Goal: Task Accomplishment & Management: Manage account settings

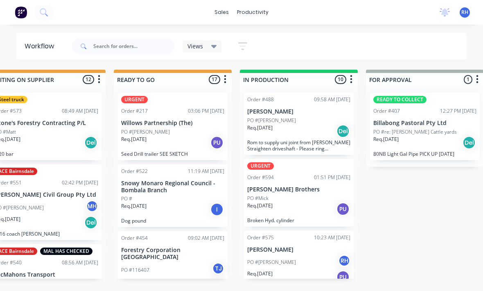
scroll to position [24, 0]
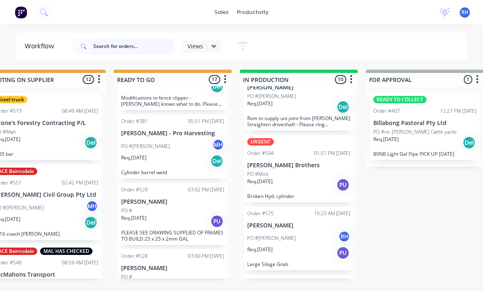
click at [110, 44] on input "text" at bounding box center [133, 46] width 81 height 16
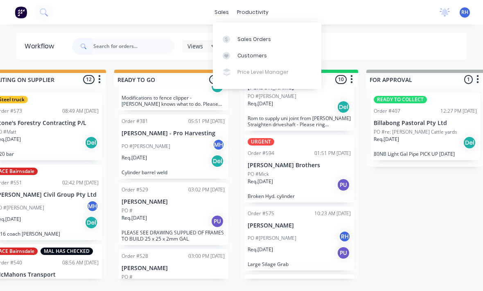
click at [235, 42] on link "Sales Orders" at bounding box center [267, 39] width 109 height 16
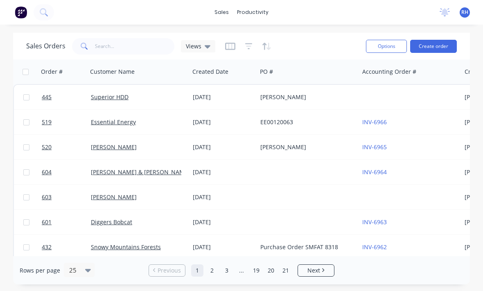
click at [443, 47] on button "Create order" at bounding box center [433, 46] width 47 height 13
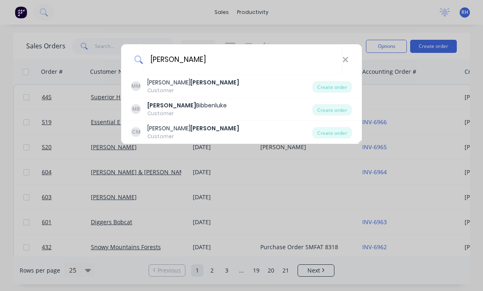
type input "[PERSON_NAME]"
click at [346, 105] on div "Create order" at bounding box center [332, 109] width 40 height 11
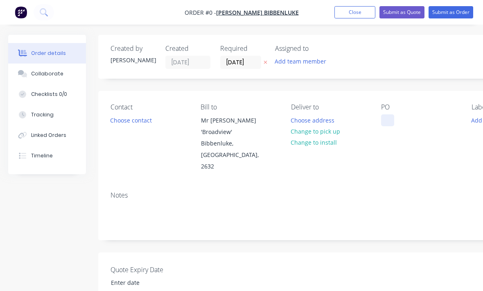
click at [388, 125] on div at bounding box center [387, 120] width 13 height 12
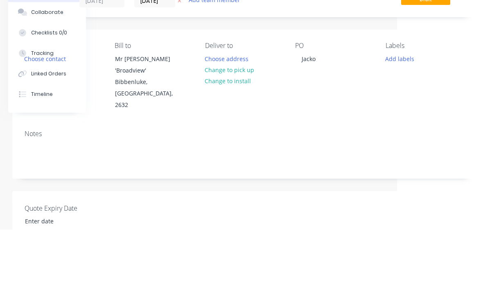
click at [322, 105] on div "Order details Collaborate Checklists 0/0 Tracking Linked Orders Timeline Order …" at bounding box center [198, 290] width 569 height 511
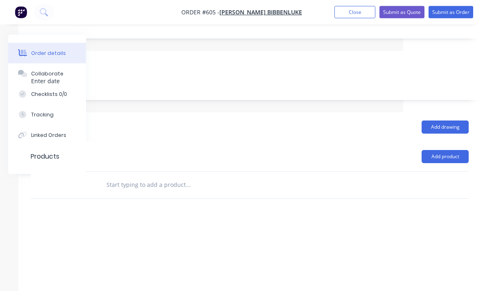
scroll to position [201, 86]
click at [441, 150] on button "Add product" at bounding box center [439, 156] width 47 height 13
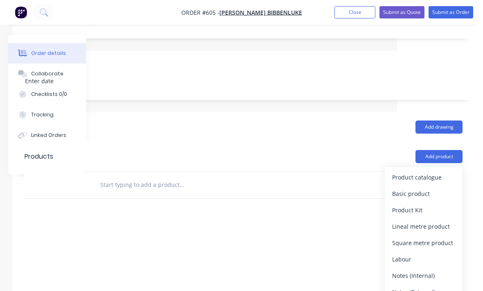
click at [436, 171] on div "Product catalogue" at bounding box center [423, 177] width 63 height 12
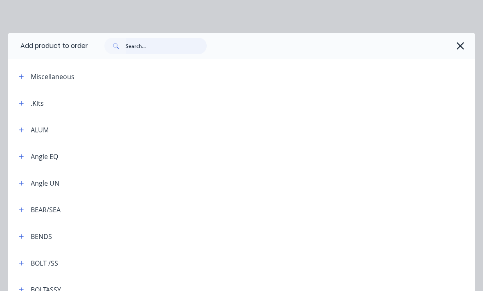
click at [154, 41] on input "text" at bounding box center [166, 46] width 81 height 16
type input "W strap"
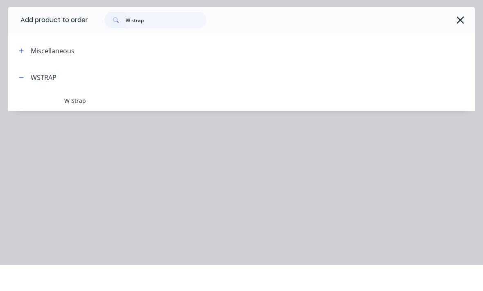
click at [63, 116] on td at bounding box center [36, 126] width 56 height 20
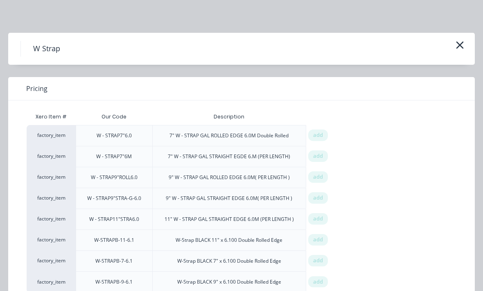
click at [318, 155] on span "add" at bounding box center [318, 156] width 10 height 8
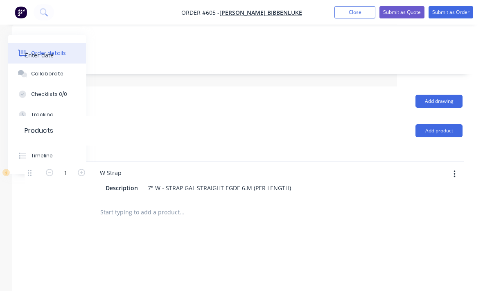
click at [85, 167] on button "button" at bounding box center [81, 171] width 11 height 9
click at [85, 169] on icon "button" at bounding box center [81, 172] width 7 height 7
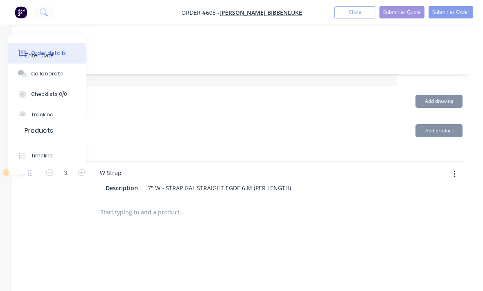
click at [85, 167] on button "button" at bounding box center [81, 171] width 11 height 9
click at [88, 162] on div "4" at bounding box center [65, 180] width 49 height 37
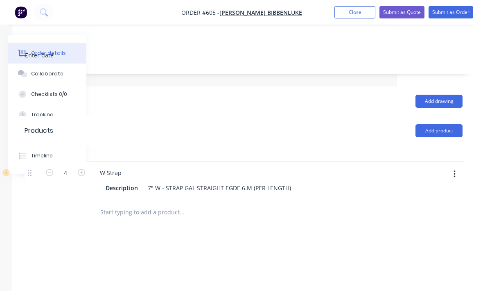
click at [84, 167] on button "button" at bounding box center [81, 171] width 11 height 9
click at [86, 167] on button "button" at bounding box center [81, 171] width 11 height 9
type input "6"
click at [462, 12] on button "Submit as Order" at bounding box center [451, 12] width 45 height 12
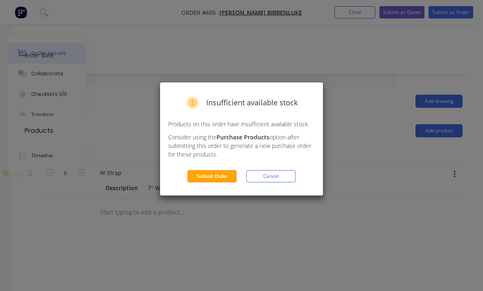
click at [222, 171] on button "Submit Order" at bounding box center [212, 176] width 49 height 12
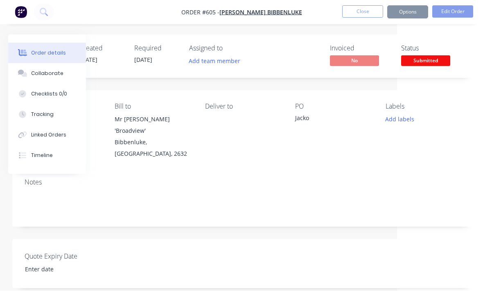
scroll to position [0, 86]
click at [12, 18] on button "button" at bounding box center [20, 12] width 17 height 13
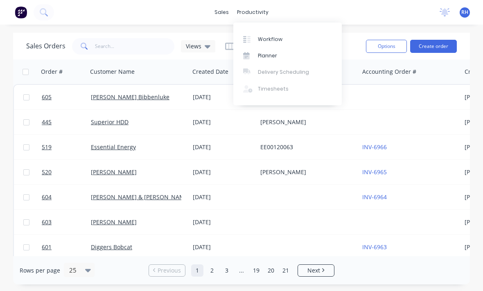
click at [283, 41] on link "Workflow" at bounding box center [287, 39] width 109 height 16
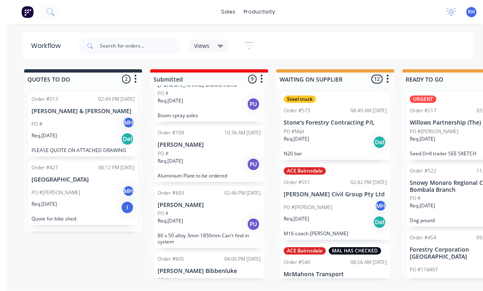
scroll to position [15, 0]
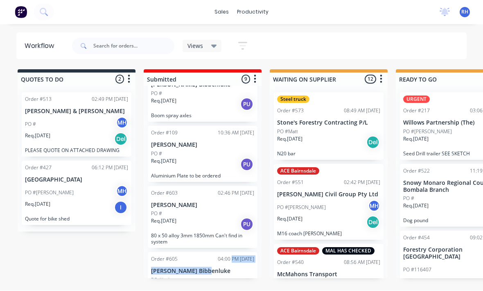
click at [228, 276] on div "PO #Jacko" at bounding box center [202, 279] width 103 height 7
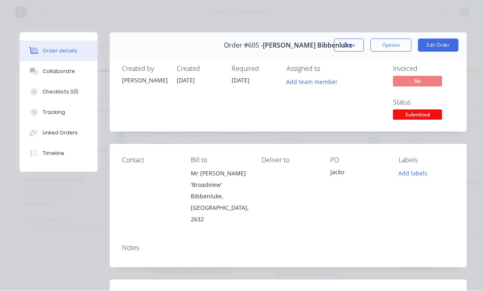
click at [348, 48] on button "Close" at bounding box center [349, 45] width 30 height 13
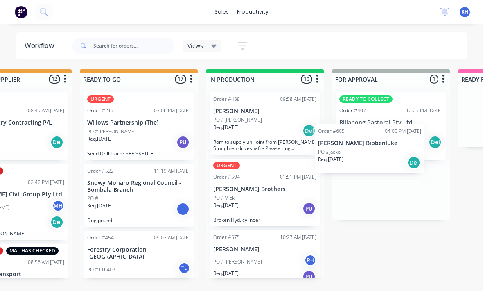
scroll to position [15, 317]
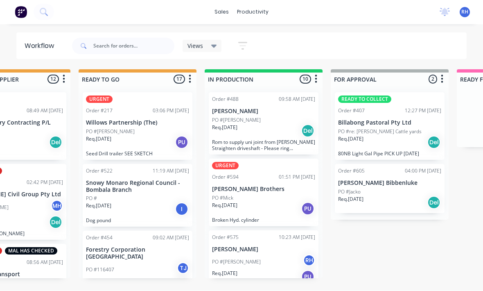
click at [390, 180] on p "[PERSON_NAME] Bibbenluke" at bounding box center [389, 183] width 103 height 7
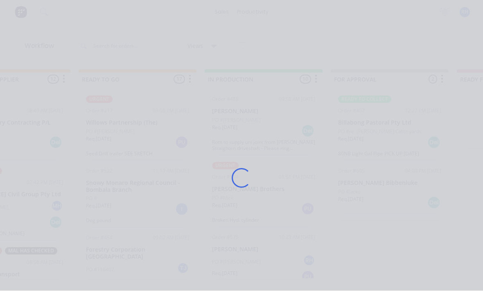
scroll to position [322, 0]
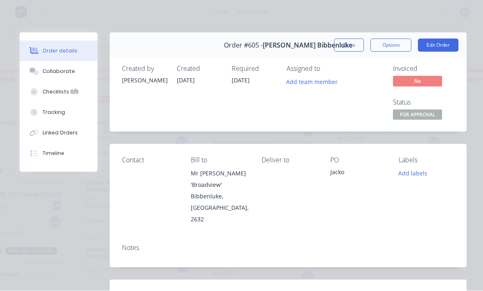
click at [178, 253] on div "Notes" at bounding box center [288, 252] width 357 height 30
click at [192, 242] on div "Notes" at bounding box center [288, 252] width 357 height 30
click at [129, 244] on div "Notes" at bounding box center [288, 252] width 357 height 30
click at [226, 245] on div "Notes" at bounding box center [288, 252] width 357 height 30
click at [231, 244] on div "Notes" at bounding box center [288, 248] width 332 height 8
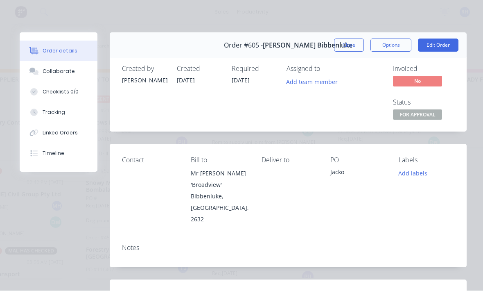
click at [436, 50] on button "Edit Order" at bounding box center [438, 45] width 41 height 13
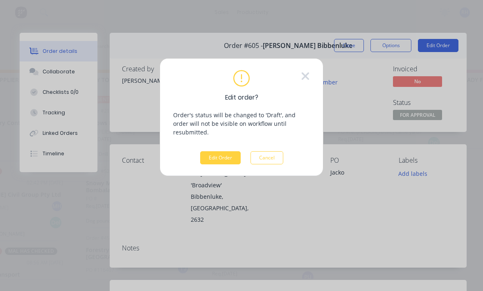
click at [215, 151] on button "Edit Order" at bounding box center [220, 157] width 41 height 13
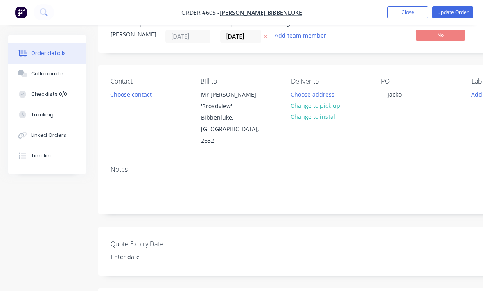
scroll to position [27, 0]
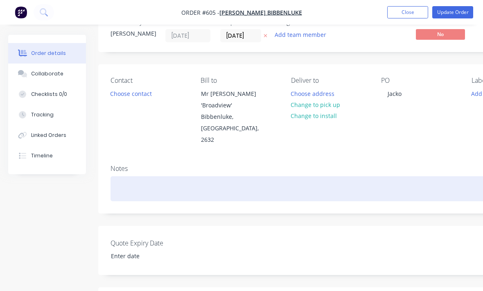
click at [246, 179] on div at bounding box center [330, 188] width 438 height 25
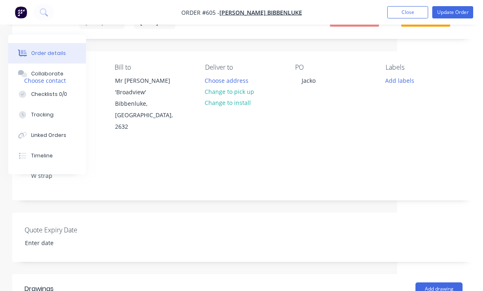
scroll to position [0, 86]
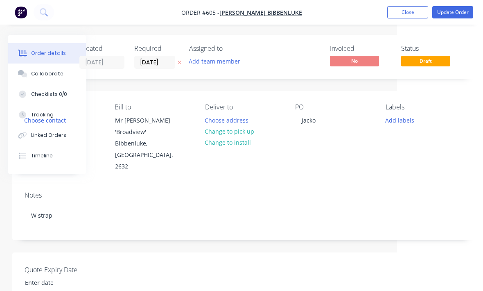
click at [406, 122] on button "Add labels" at bounding box center [400, 119] width 38 height 11
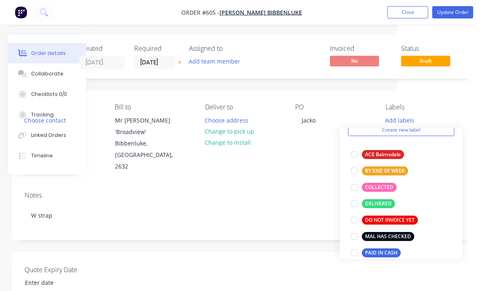
scroll to position [39, 0]
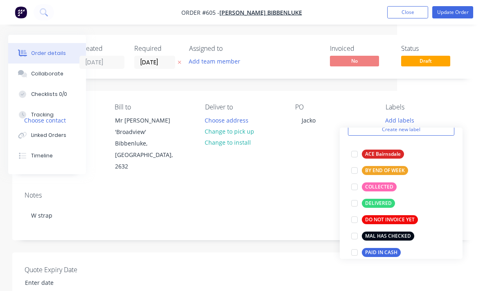
click at [360, 182] on div at bounding box center [354, 187] width 16 height 16
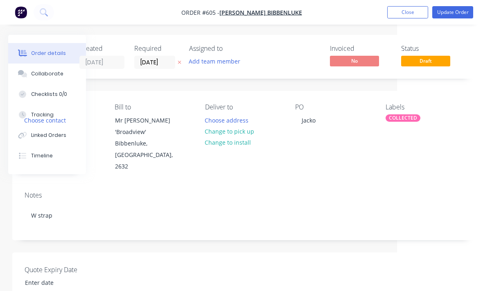
click at [461, 100] on div "Contact Choose contact [PERSON_NAME] to Mr [PERSON_NAME] 'Broadview' Bibbenluke…" at bounding box center [243, 138] width 463 height 94
click at [455, 6] on button "Update Order" at bounding box center [452, 12] width 41 height 12
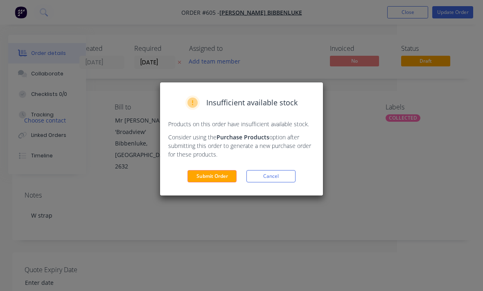
click at [230, 172] on button "Submit Order" at bounding box center [212, 176] width 49 height 12
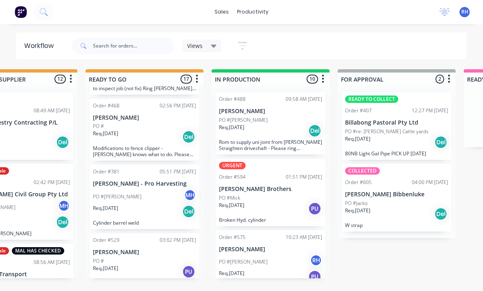
scroll to position [286, 0]
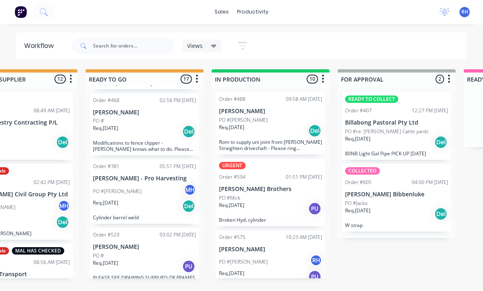
click at [164, 260] on div "Req. [DATE] PU" at bounding box center [144, 267] width 103 height 14
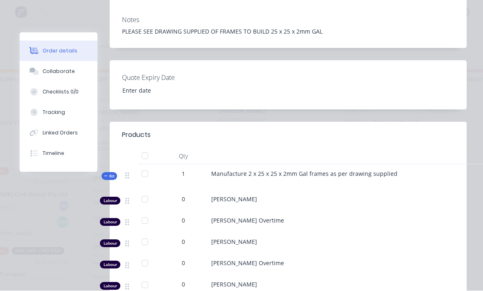
scroll to position [197, 0]
click at [41, 112] on button "Tracking" at bounding box center [59, 112] width 78 height 20
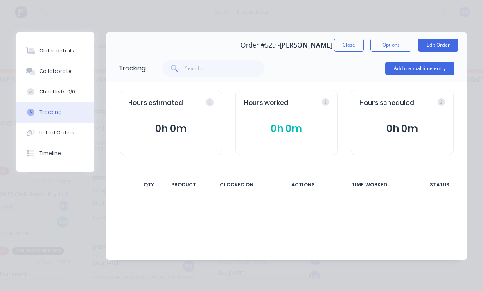
scroll to position [0, 0]
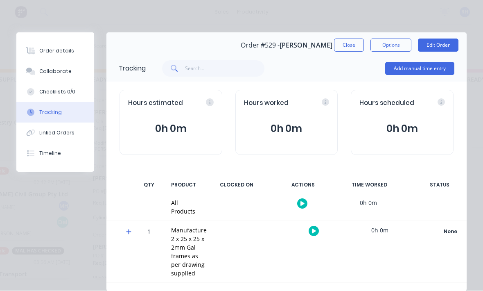
click at [434, 70] on button "Add manual time entry" at bounding box center [419, 68] width 69 height 13
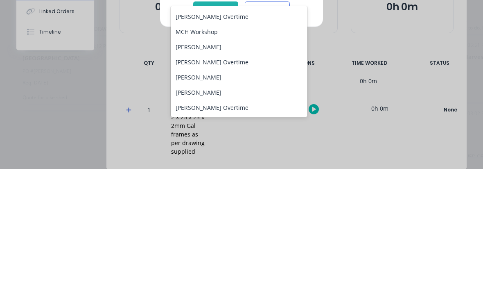
scroll to position [105, 0]
click at [244, 161] on div "[PERSON_NAME]" at bounding box center [239, 168] width 137 height 15
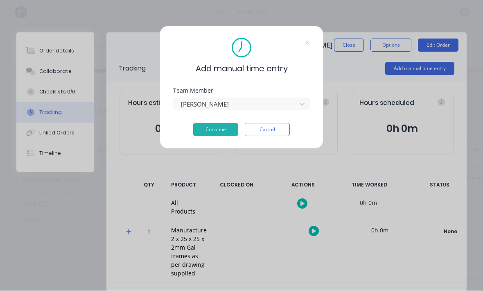
click at [219, 127] on button "Continue" at bounding box center [215, 129] width 45 height 13
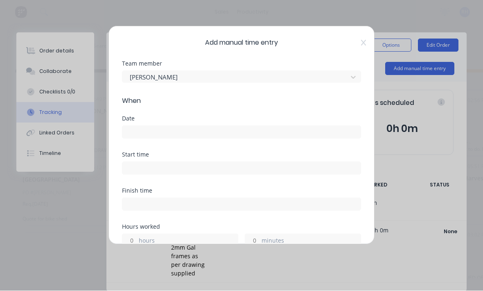
click at [268, 131] on input at bounding box center [241, 132] width 238 height 12
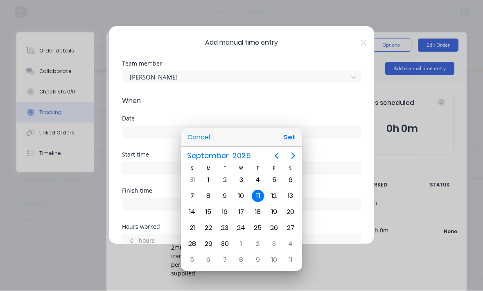
click at [285, 133] on button "Set" at bounding box center [289, 137] width 18 height 15
type input "[DATE]"
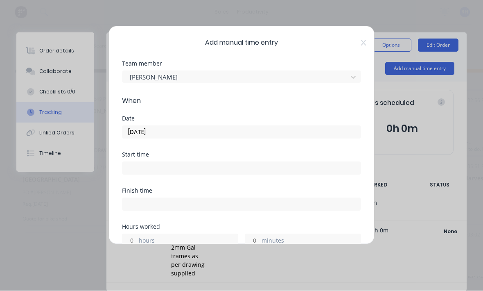
click at [242, 170] on input at bounding box center [241, 168] width 238 height 12
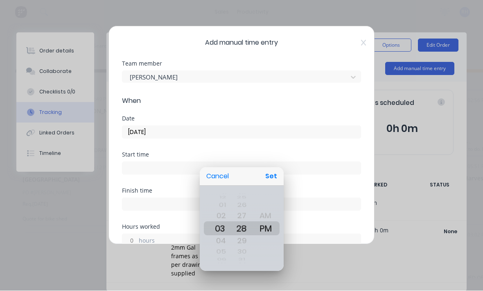
click at [276, 172] on button "Set" at bounding box center [271, 176] width 18 height 15
type input "03:28 PM"
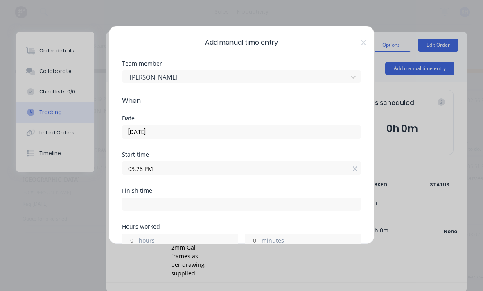
click at [237, 199] on input at bounding box center [241, 204] width 238 height 12
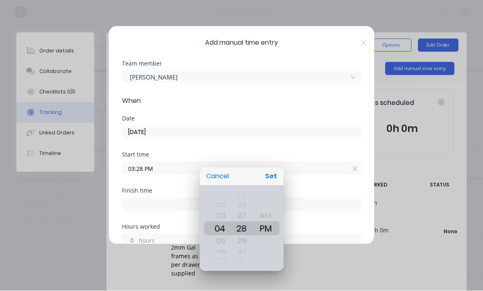
click at [274, 175] on button "Set" at bounding box center [271, 176] width 18 height 15
type input "04:28 PM"
type input "1"
type input "0"
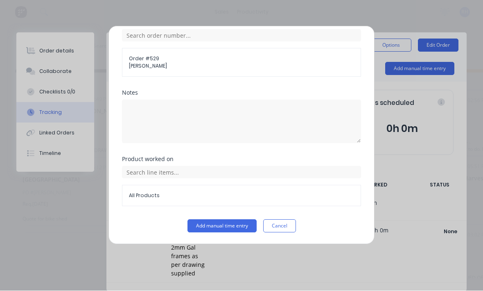
scroll to position [335, 0]
click at [226, 224] on button "Add manual time entry" at bounding box center [222, 225] width 69 height 13
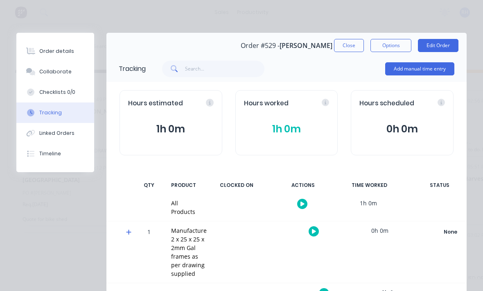
scroll to position [0, 0]
click at [43, 54] on div "Order details" at bounding box center [56, 50] width 35 height 7
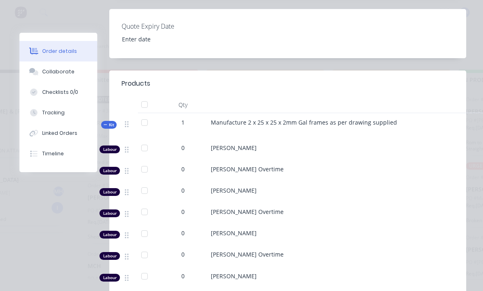
scroll to position [249, 0]
click at [42, 114] on button "Tracking" at bounding box center [59, 112] width 78 height 20
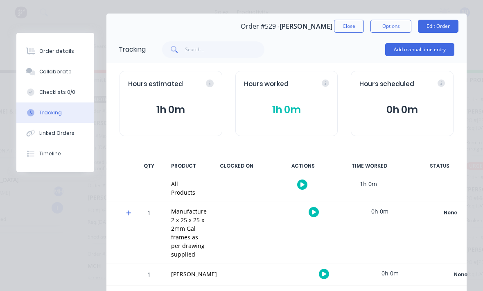
scroll to position [19, 0]
click at [42, 51] on div "Order details" at bounding box center [56, 50] width 35 height 7
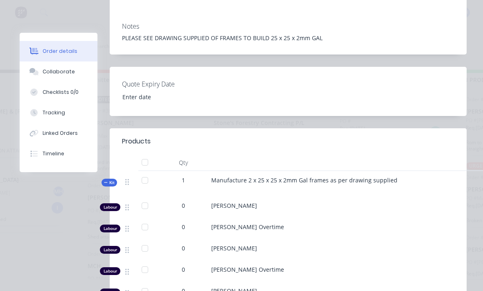
scroll to position [194, 0]
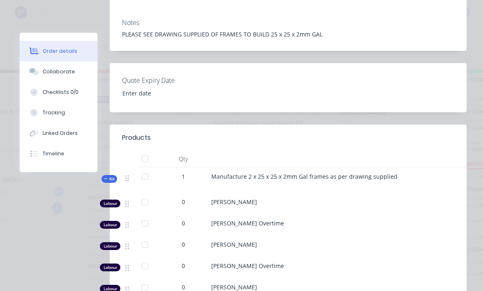
click at [418, 186] on div at bounding box center [371, 184] width 321 height 7
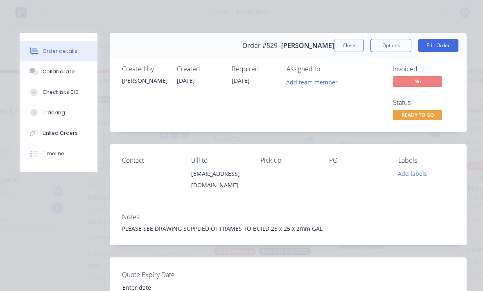
scroll to position [0, 0]
click at [445, 43] on button "Edit Order" at bounding box center [438, 45] width 41 height 13
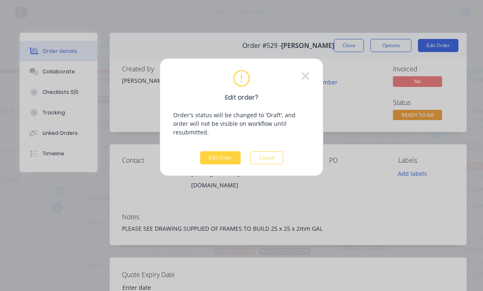
click at [235, 151] on button "Edit Order" at bounding box center [220, 157] width 41 height 13
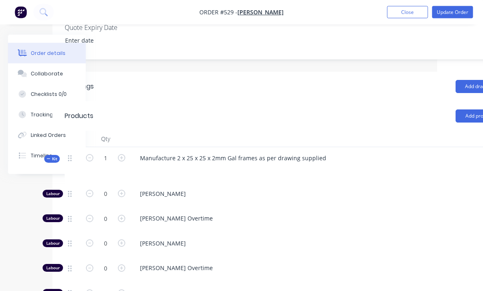
scroll to position [210, 86]
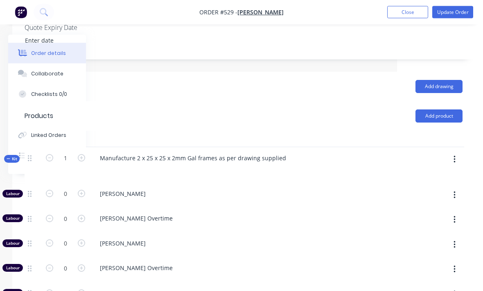
click at [457, 161] on button "button" at bounding box center [454, 159] width 19 height 15
click at [439, 180] on div "Add product to kit" at bounding box center [425, 181] width 63 height 12
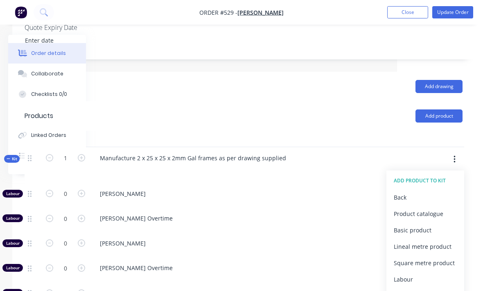
click at [436, 213] on div "Product catalogue" at bounding box center [425, 214] width 63 height 12
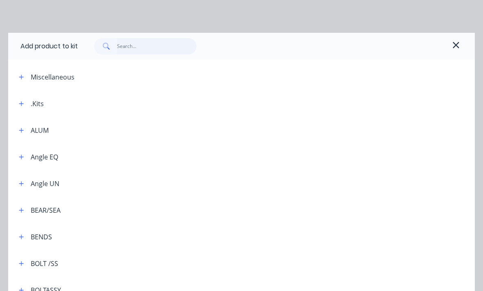
click at [120, 43] on input "text" at bounding box center [157, 46] width 80 height 16
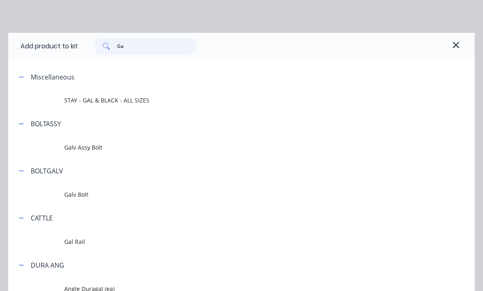
type input "G"
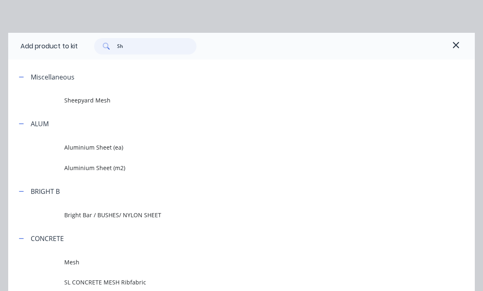
type input "Shg"
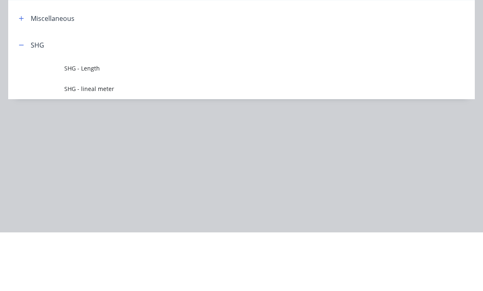
click at [72, 143] on span "SHG - lineal meter" at bounding box center [228, 147] width 329 height 9
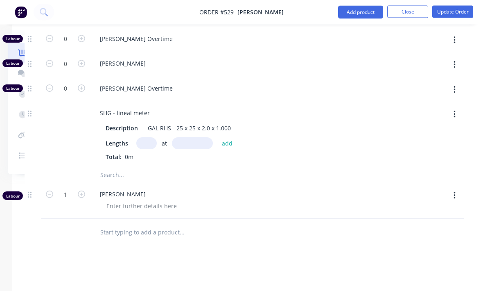
scroll to position [489, 86]
click at [144, 142] on input "text" at bounding box center [146, 143] width 20 height 12
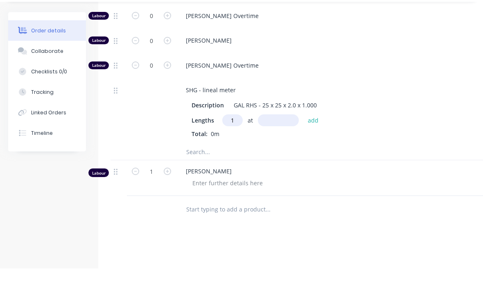
type input "1"
click at [277, 137] on input "text" at bounding box center [278, 143] width 41 height 12
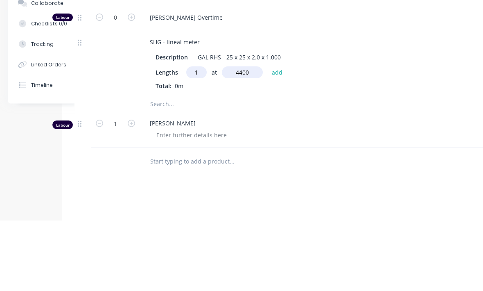
type input "4400"
click at [280, 138] on button "add" at bounding box center [277, 143] width 19 height 11
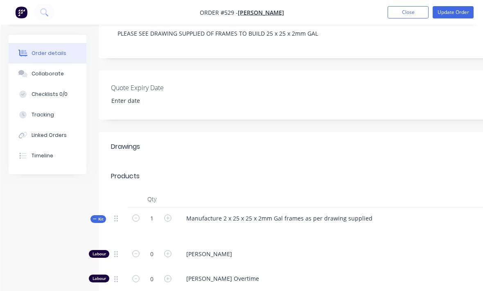
scroll to position [141, 0]
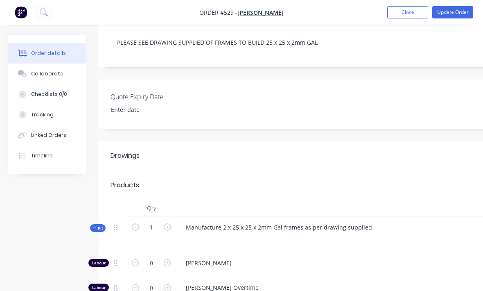
click at [462, 10] on button "Update Order" at bounding box center [452, 12] width 41 height 12
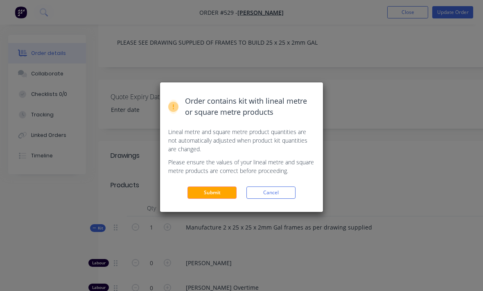
click at [205, 195] on button "Submit" at bounding box center [212, 192] width 49 height 12
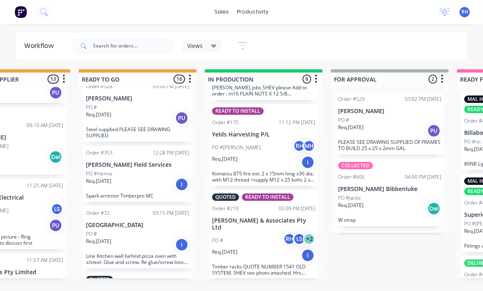
scroll to position [15, 317]
